Goal: Task Accomplishment & Management: Complete application form

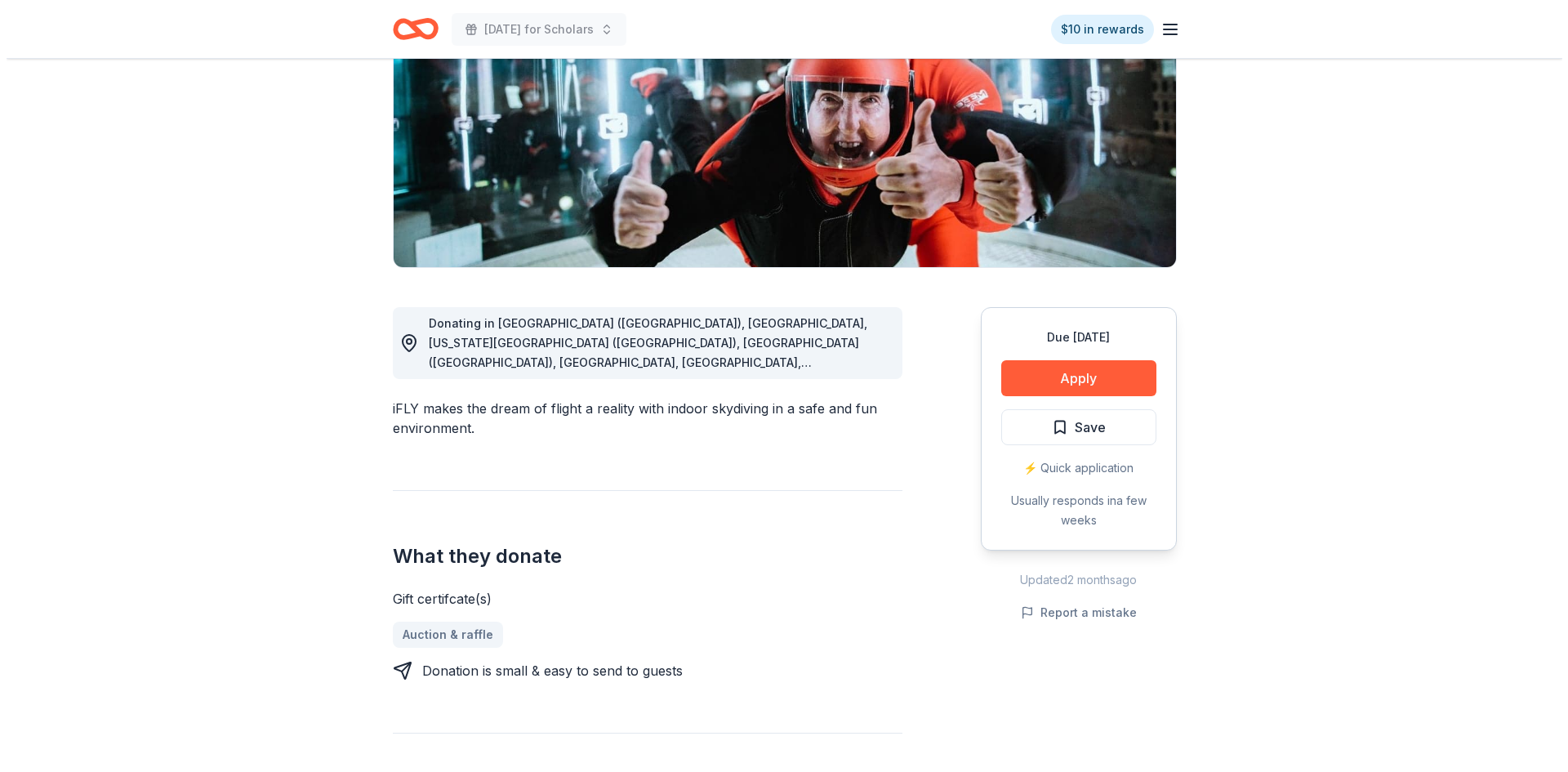
scroll to position [245, 0]
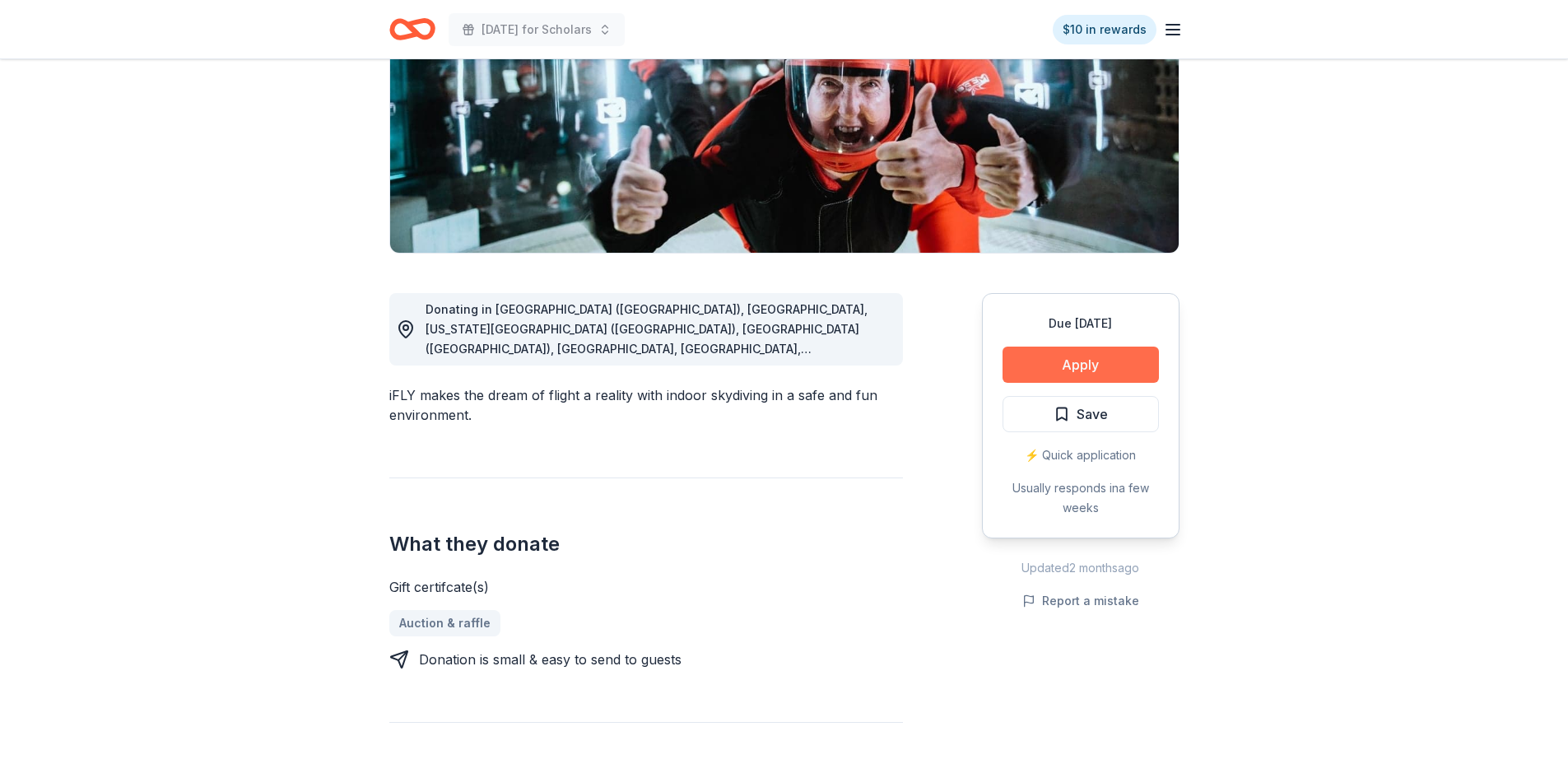
click at [1068, 361] on button "Apply" at bounding box center [1081, 365] width 157 height 36
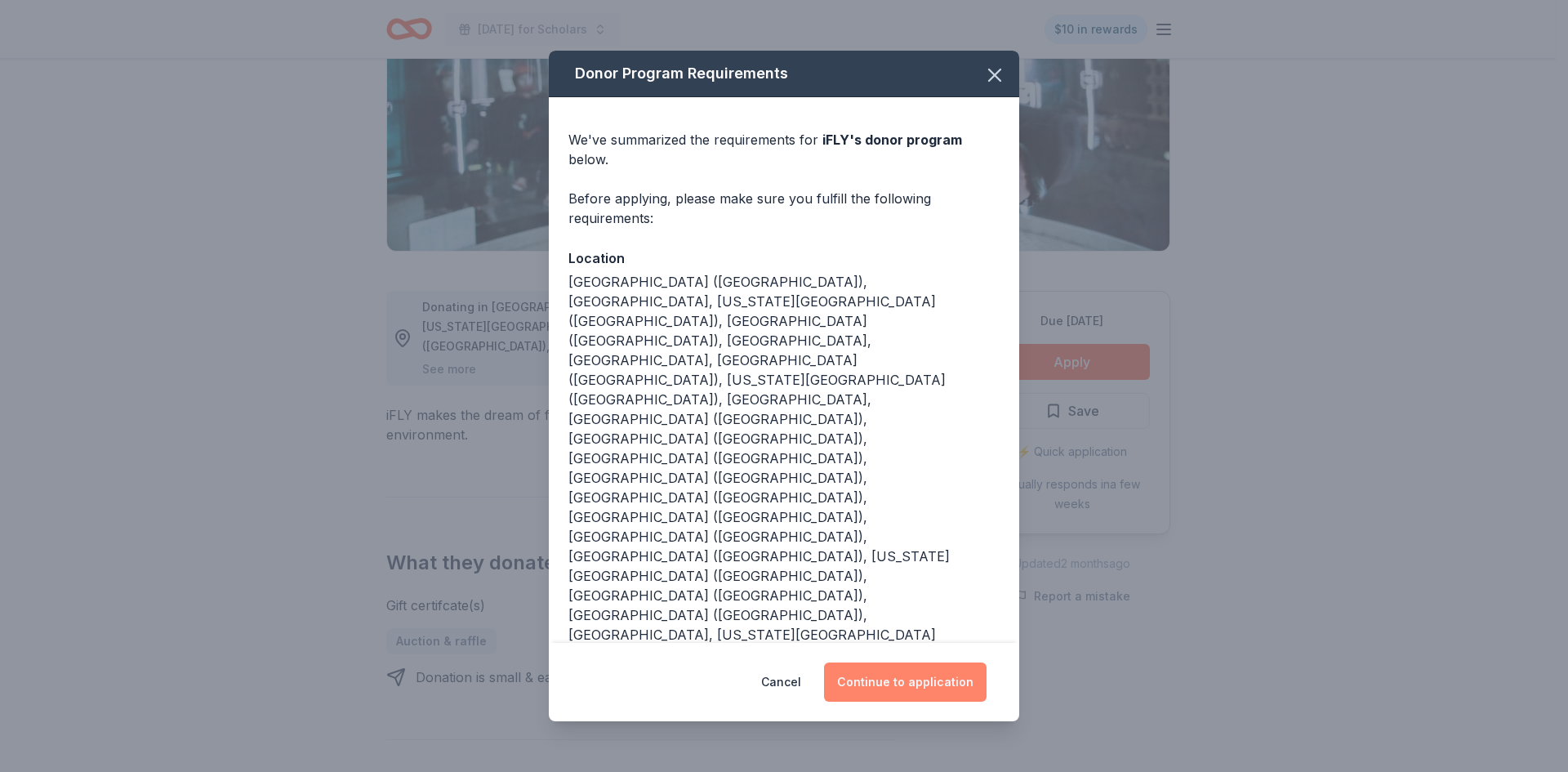
click at [898, 663] on button "Continue to application" at bounding box center [905, 682] width 163 height 39
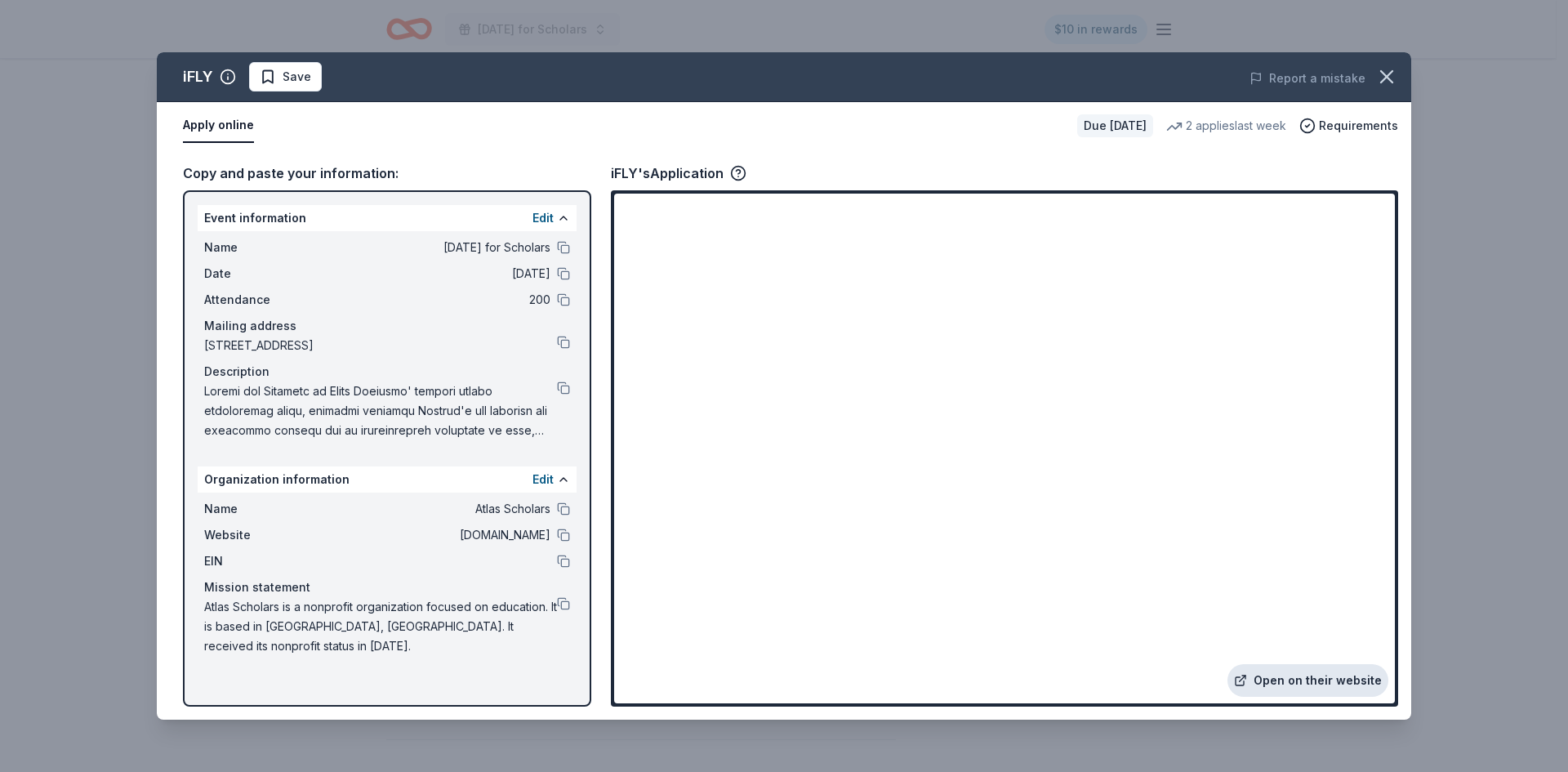
click at [1290, 684] on link "Open on their website" at bounding box center [1308, 679] width 161 height 32
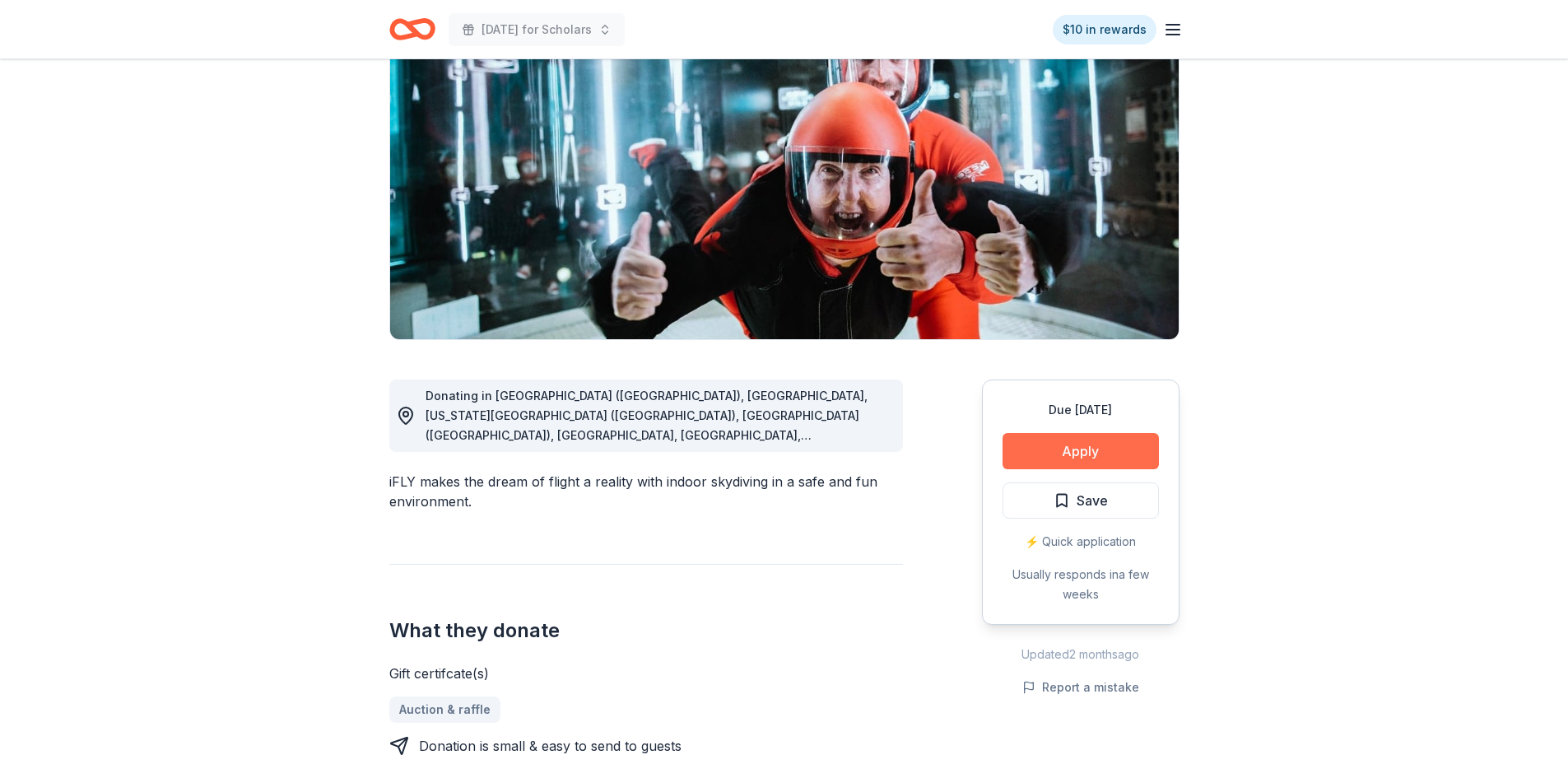
scroll to position [164, 0]
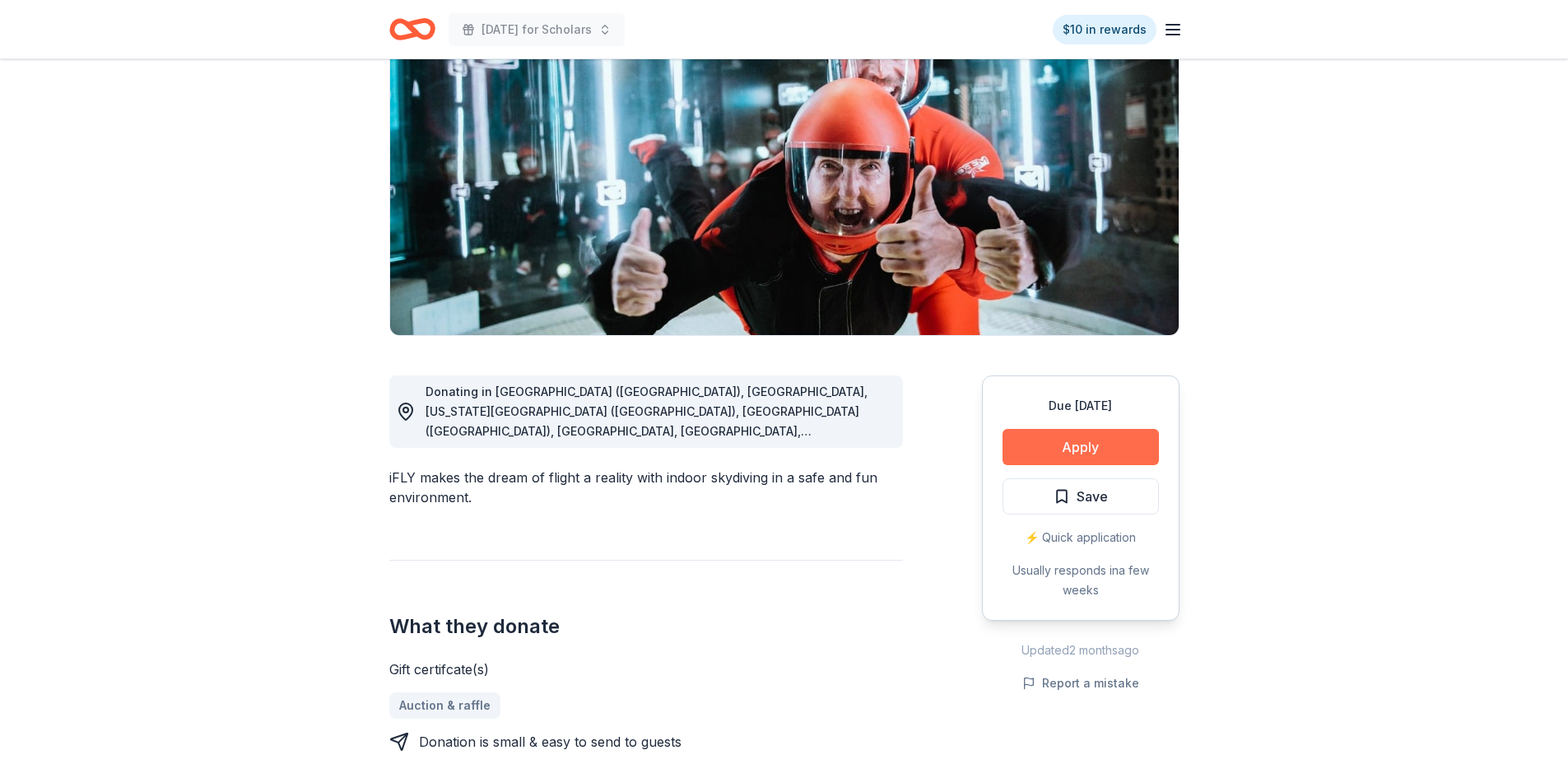
click at [1058, 443] on button "Apply" at bounding box center [1081, 447] width 157 height 36
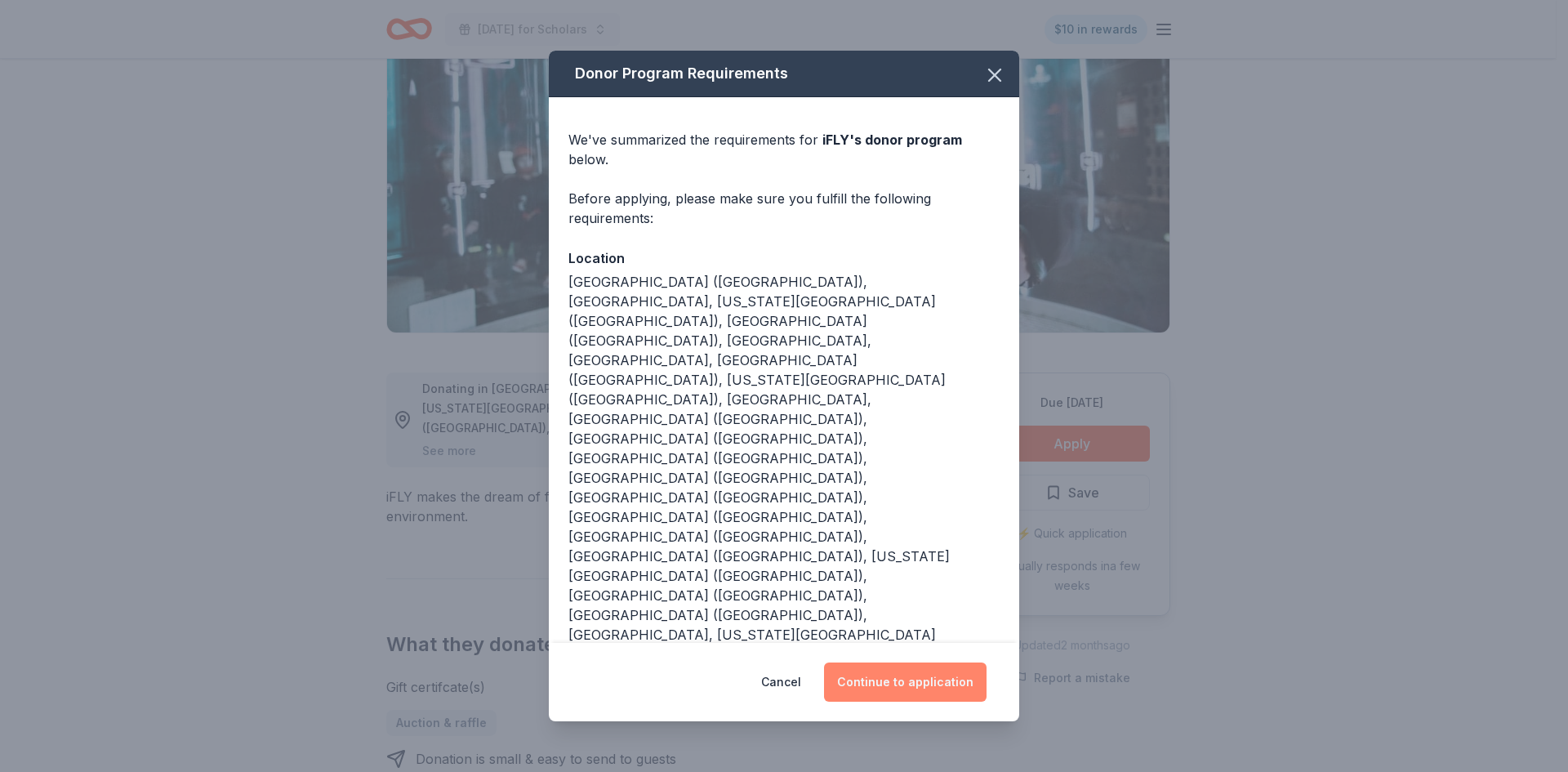
click at [927, 663] on button "Continue to application" at bounding box center [905, 682] width 163 height 39
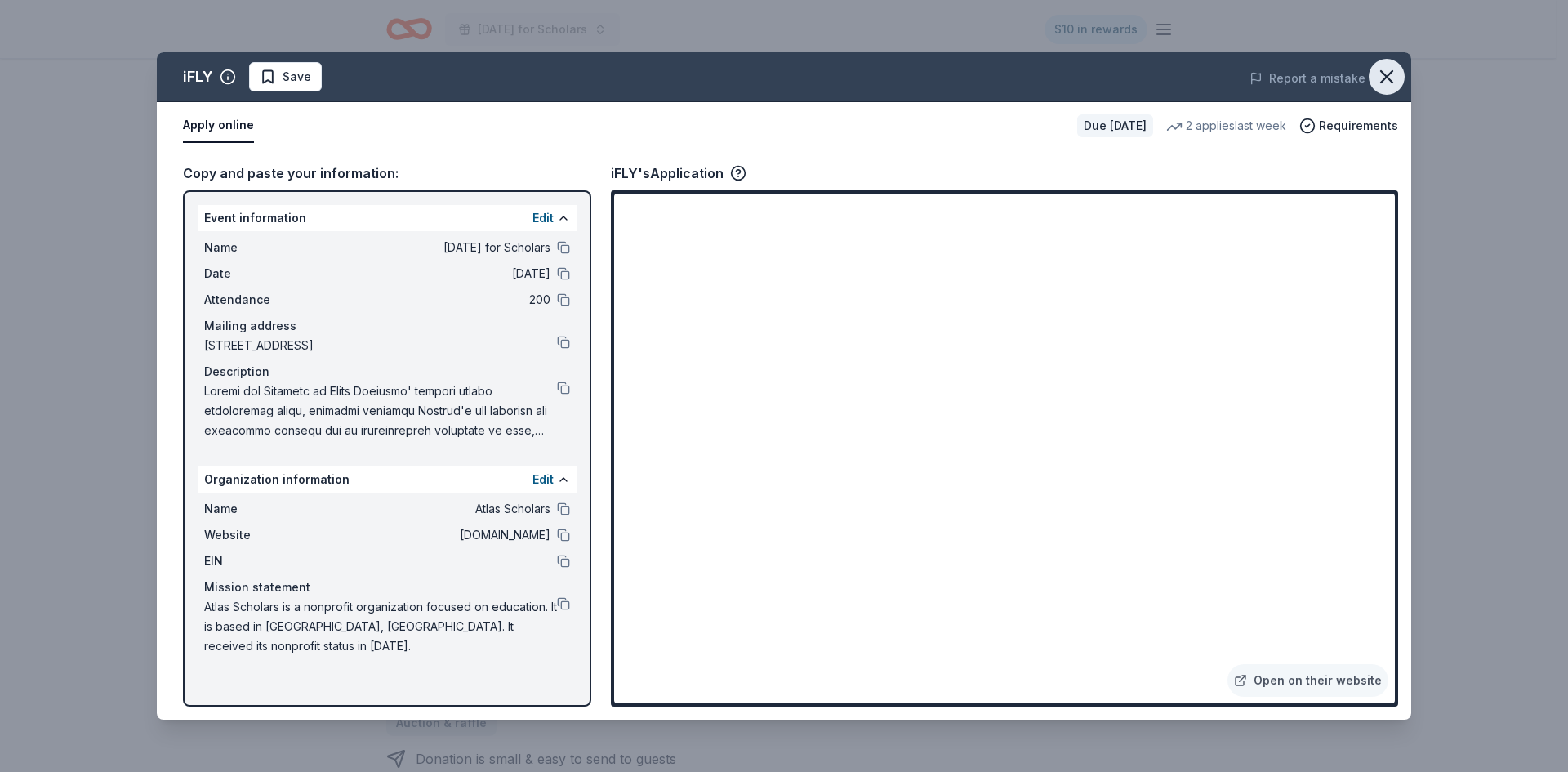
click at [1375, 72] on button "button" at bounding box center [1387, 77] width 36 height 36
